Goal: Browse casually

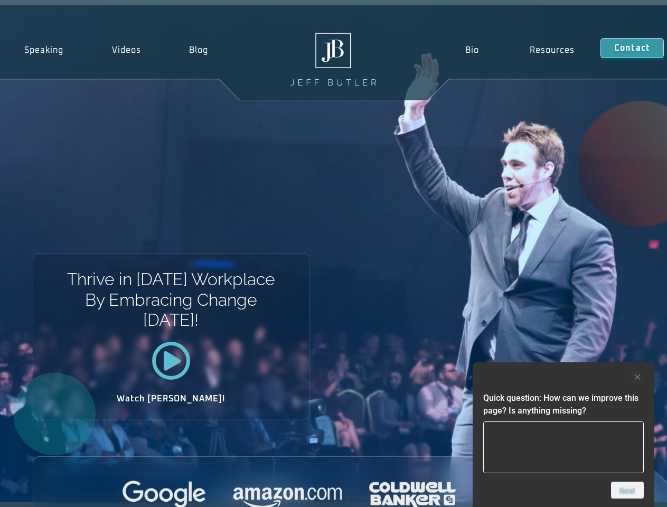
click at [333, 253] on div "Thrive in [DATE] Workplace By Embracing Change [DATE]! Watch [PERSON_NAME]!" at bounding box center [333, 253] width 667 height 497
click at [563, 377] on div at bounding box center [563, 377] width 160 height 13
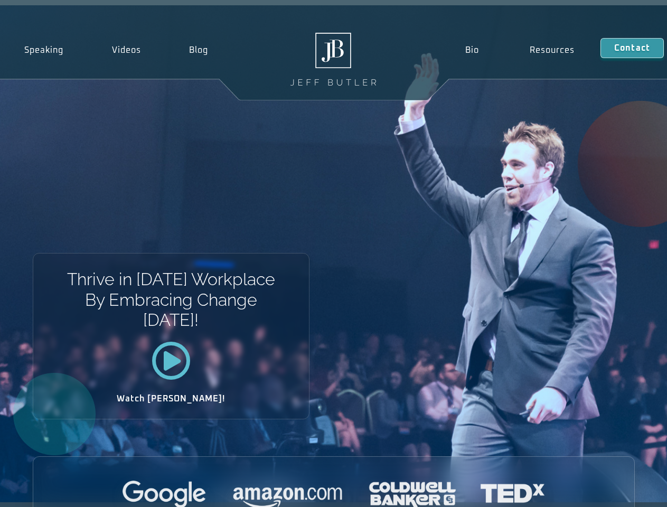
click at [627, 490] on div at bounding box center [333, 494] width 601 height 29
